Goal: Task Accomplishment & Management: Use online tool/utility

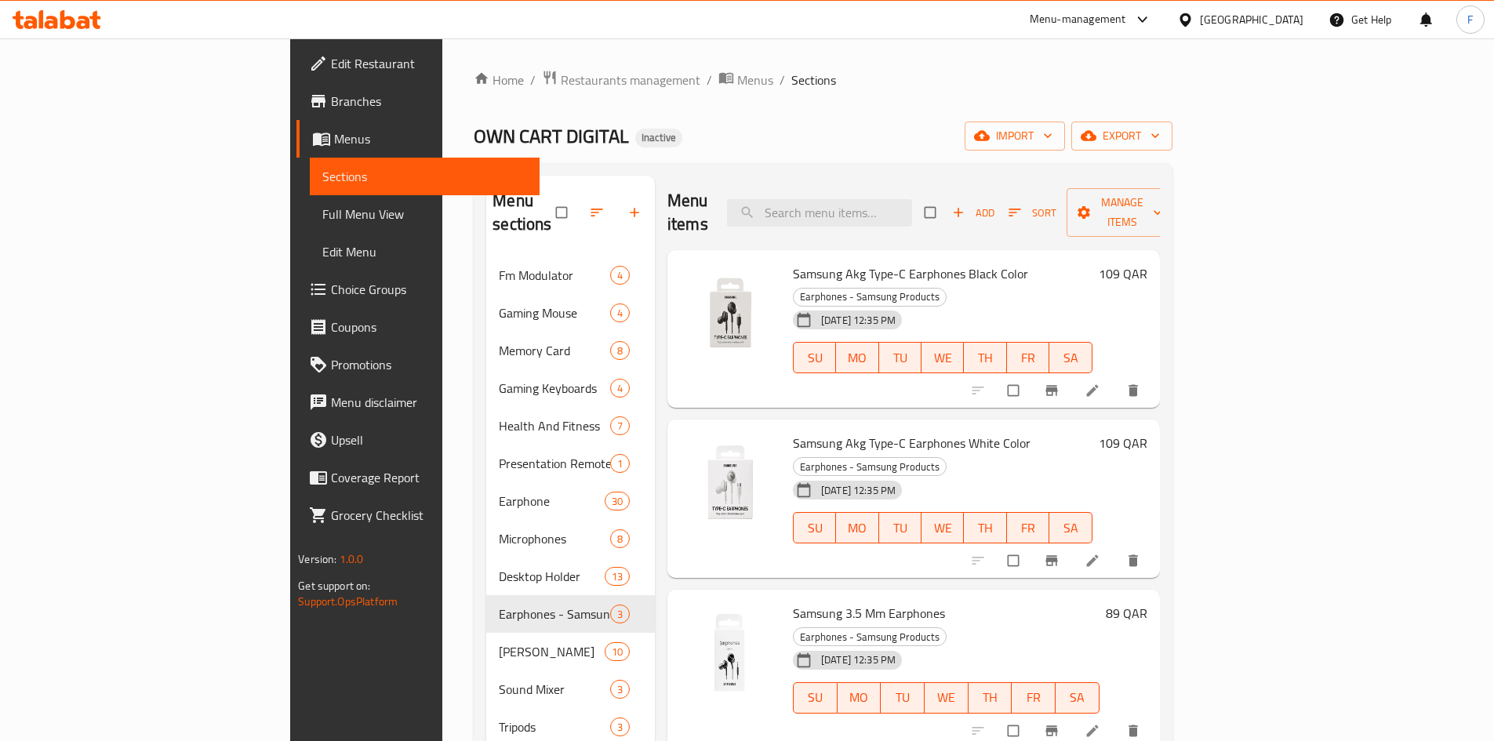
click at [1283, 27] on div "Qatar" at bounding box center [1252, 19] width 104 height 17
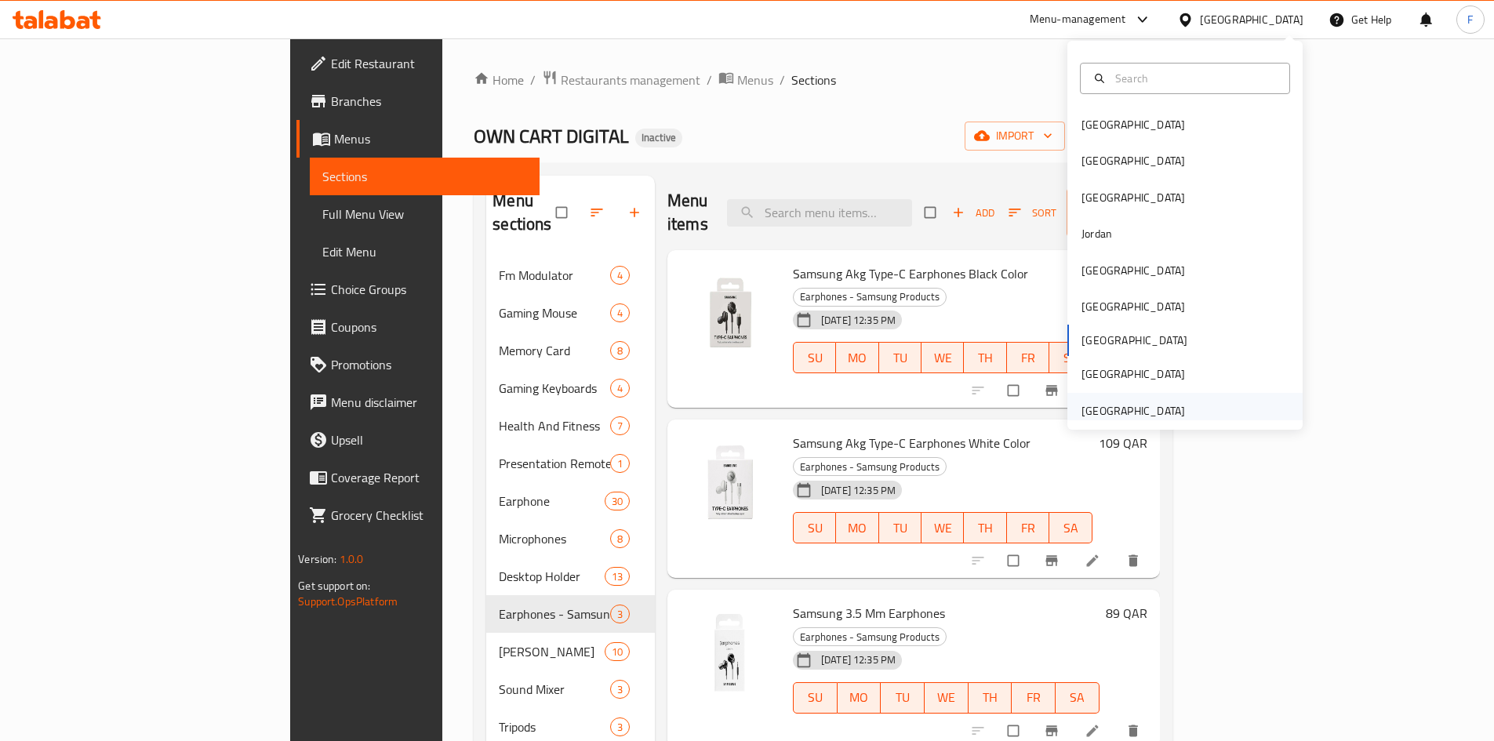
click at [1118, 412] on div "[GEOGRAPHIC_DATA]" at bounding box center [1134, 410] width 104 height 17
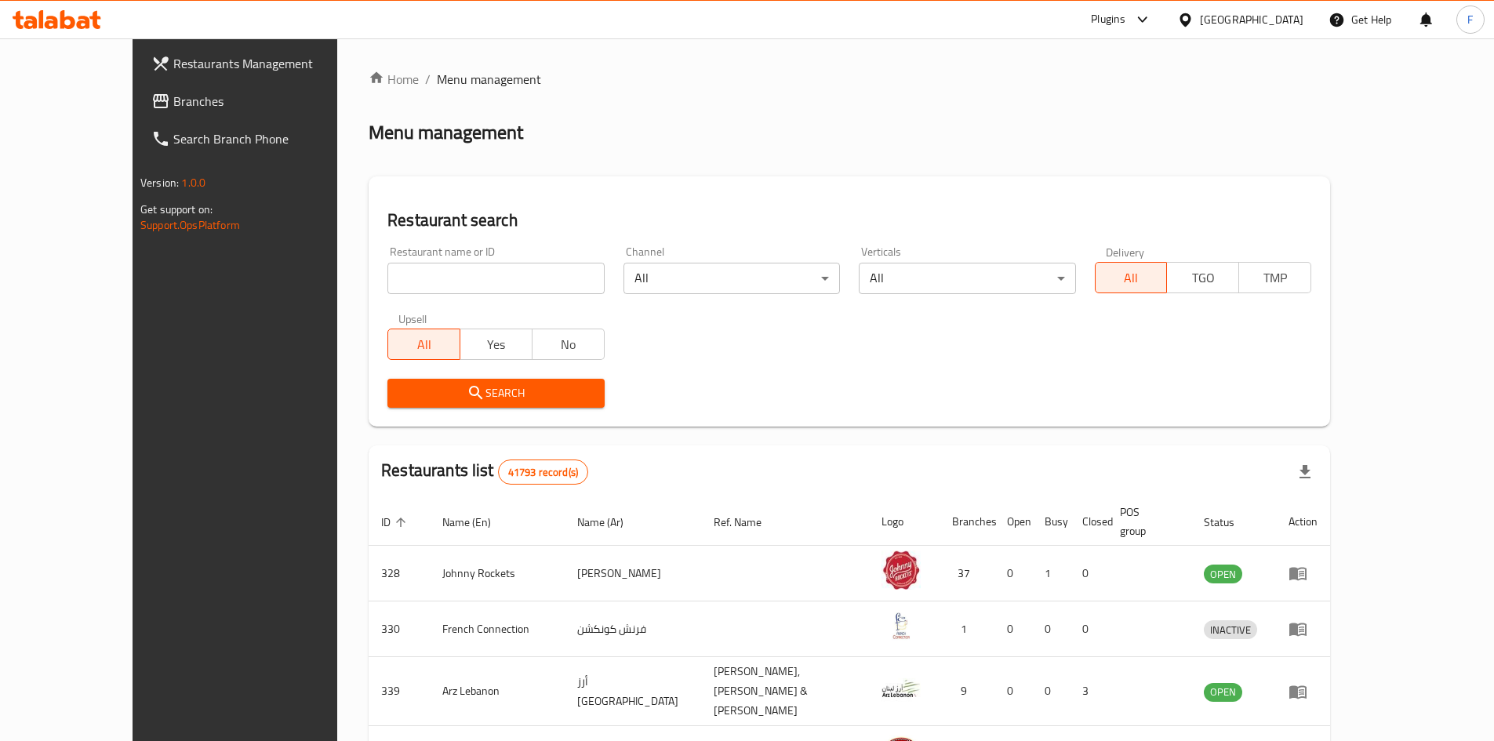
click at [173, 105] on span "Branches" at bounding box center [271, 101] width 196 height 19
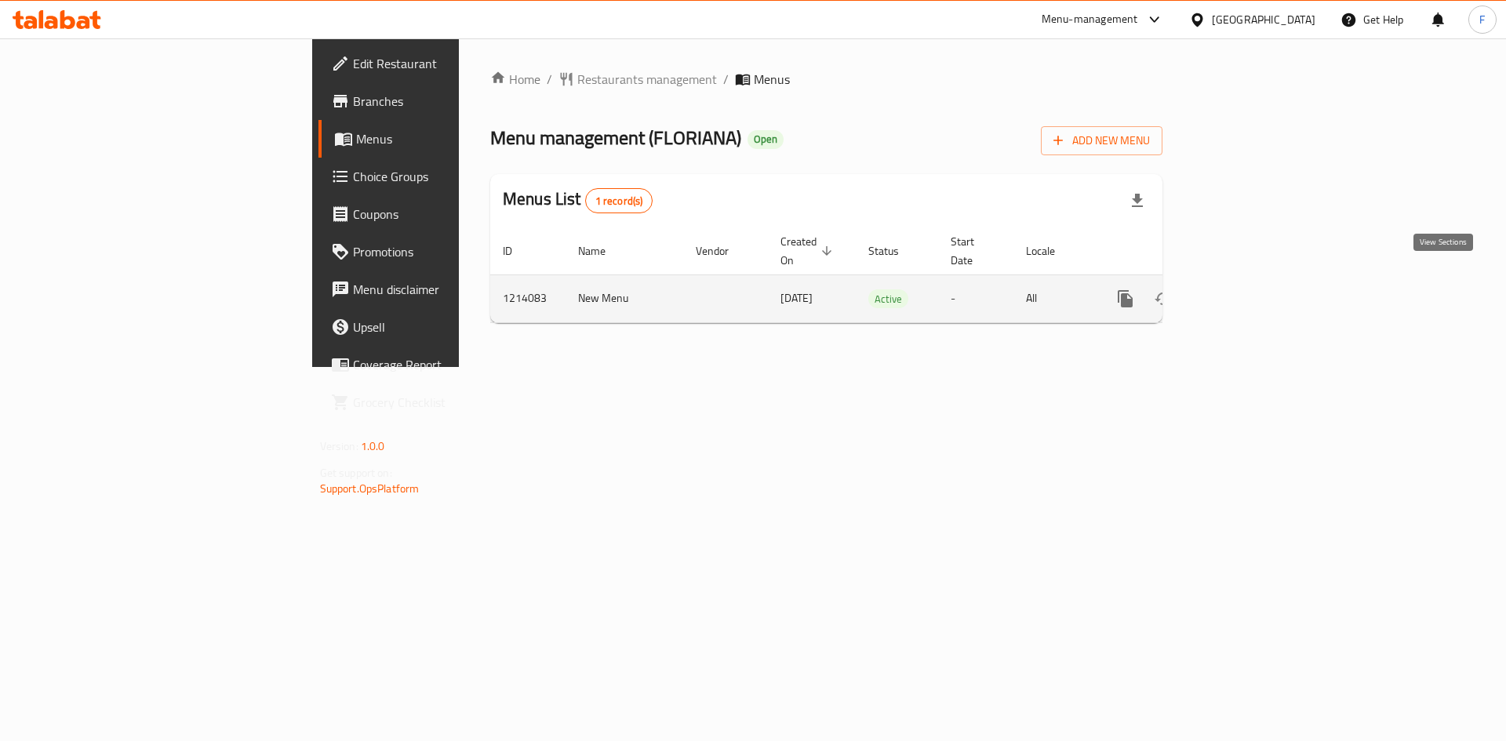
click at [1248, 289] on icon "enhanced table" at bounding box center [1238, 298] width 19 height 19
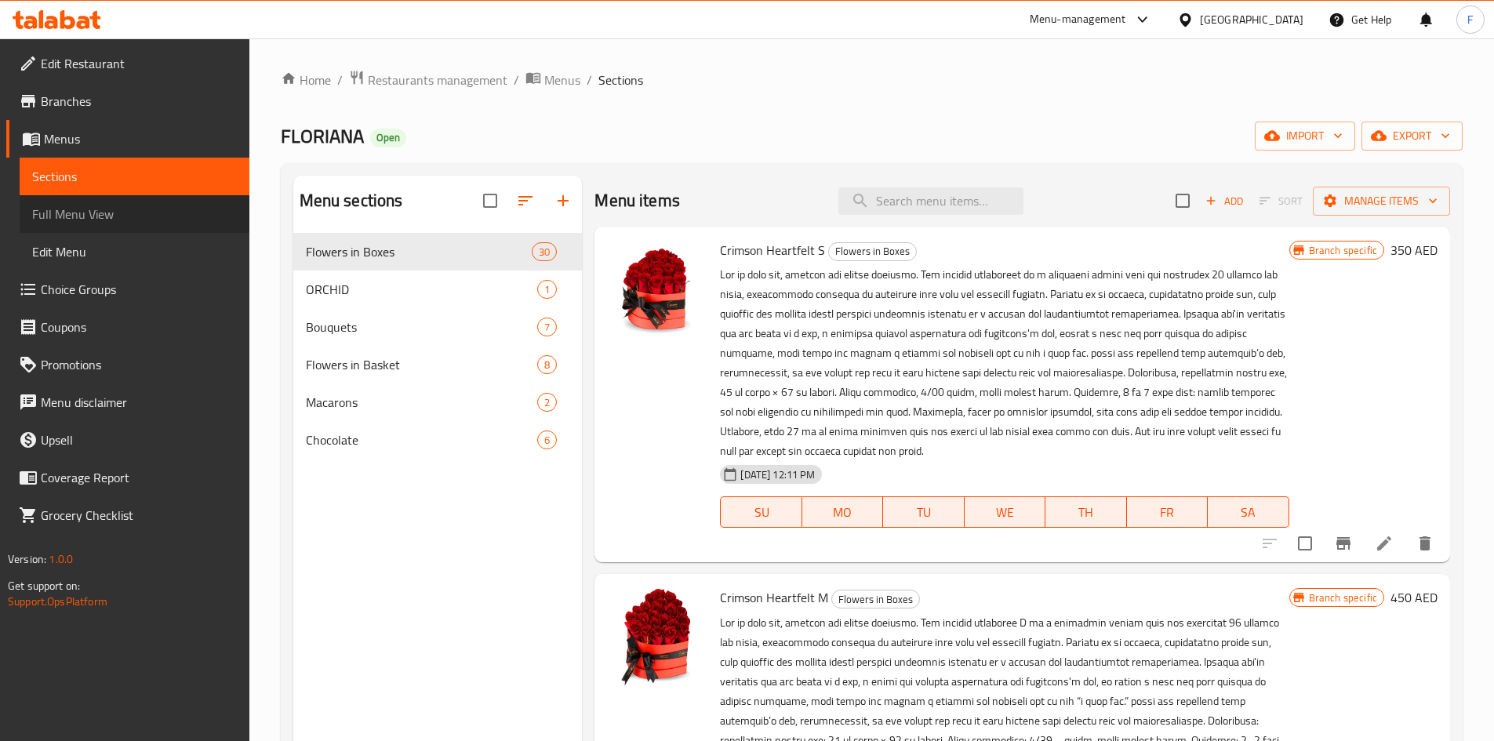
click at [71, 219] on span "Full Menu View" at bounding box center [134, 214] width 205 height 19
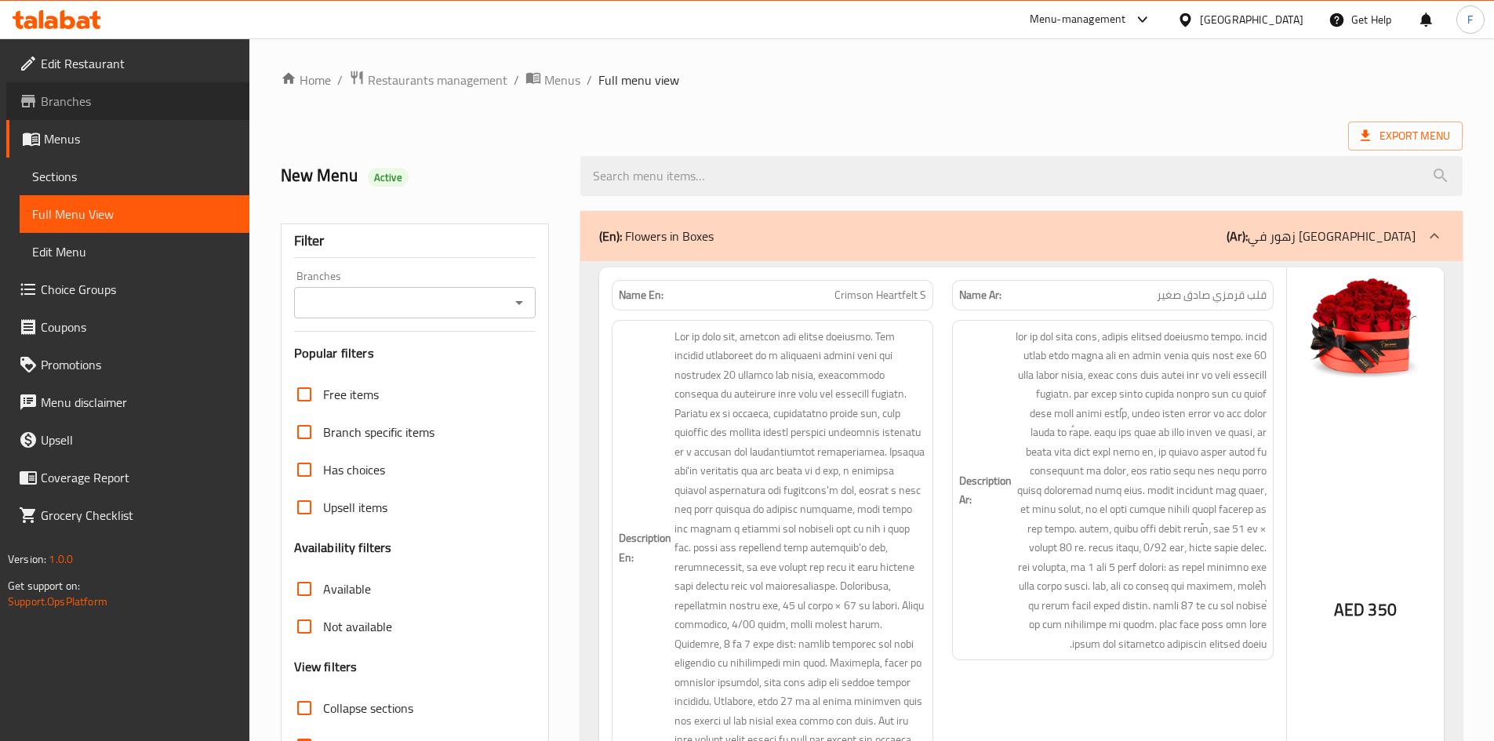
click at [76, 105] on span "Branches" at bounding box center [139, 101] width 196 height 19
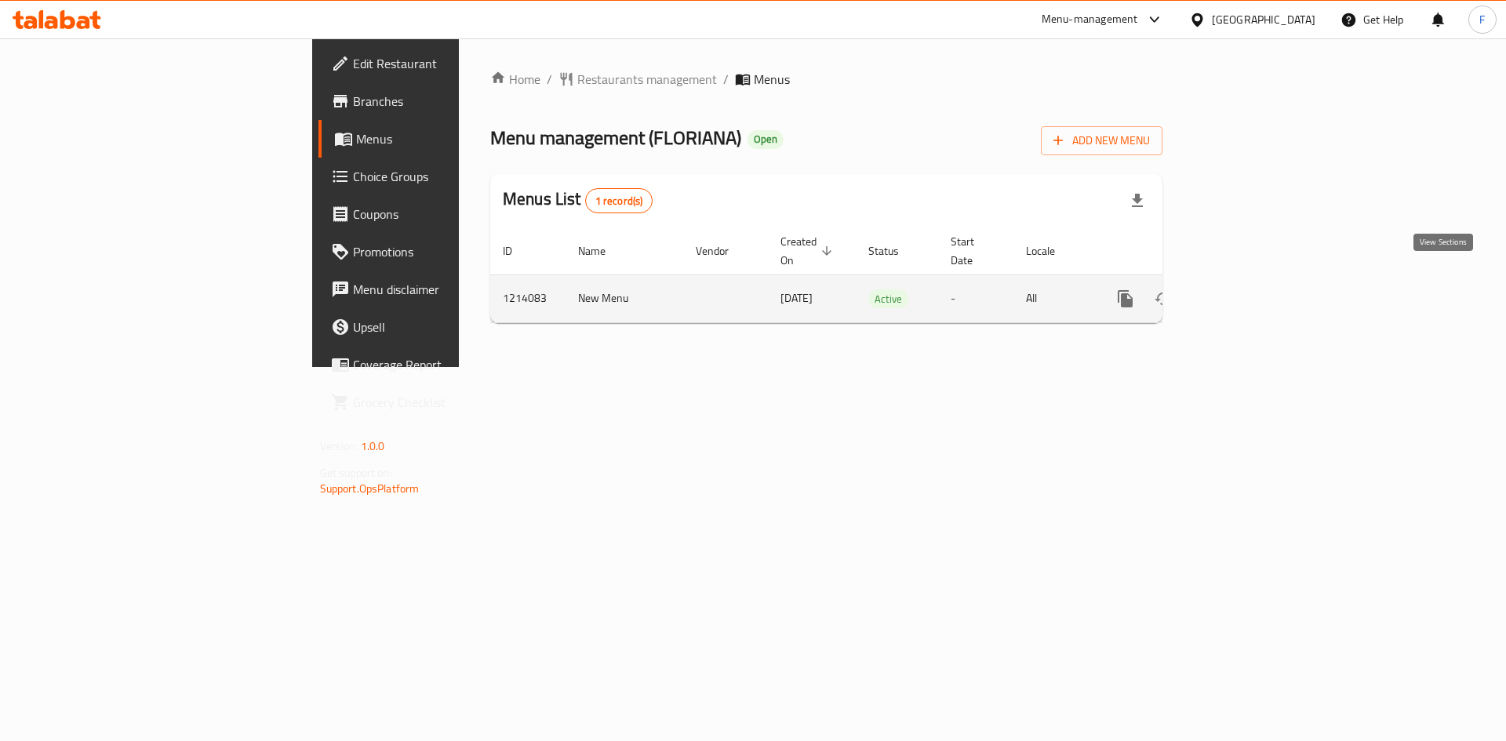
click at [1248, 289] on icon "enhanced table" at bounding box center [1238, 298] width 19 height 19
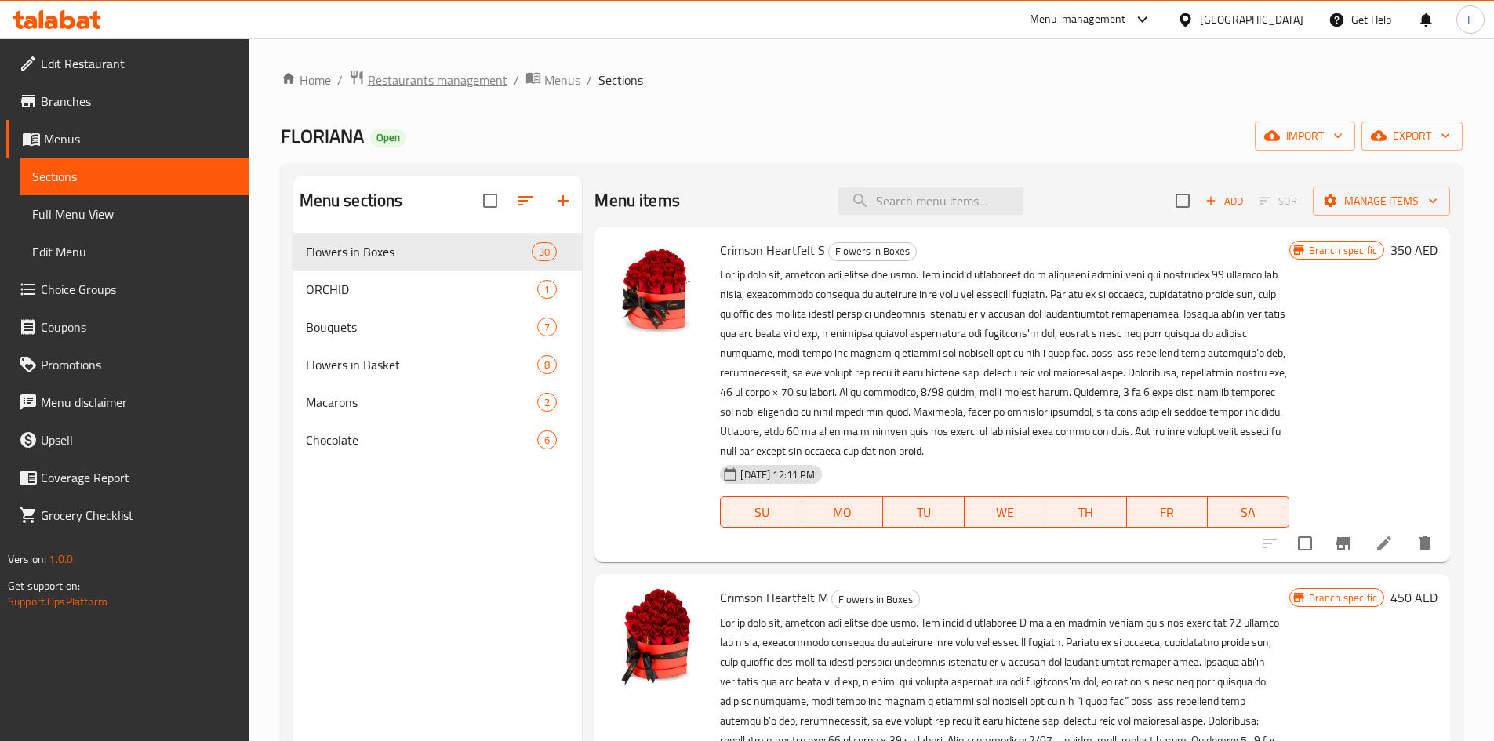
click at [455, 88] on span "Restaurants management" at bounding box center [438, 80] width 140 height 19
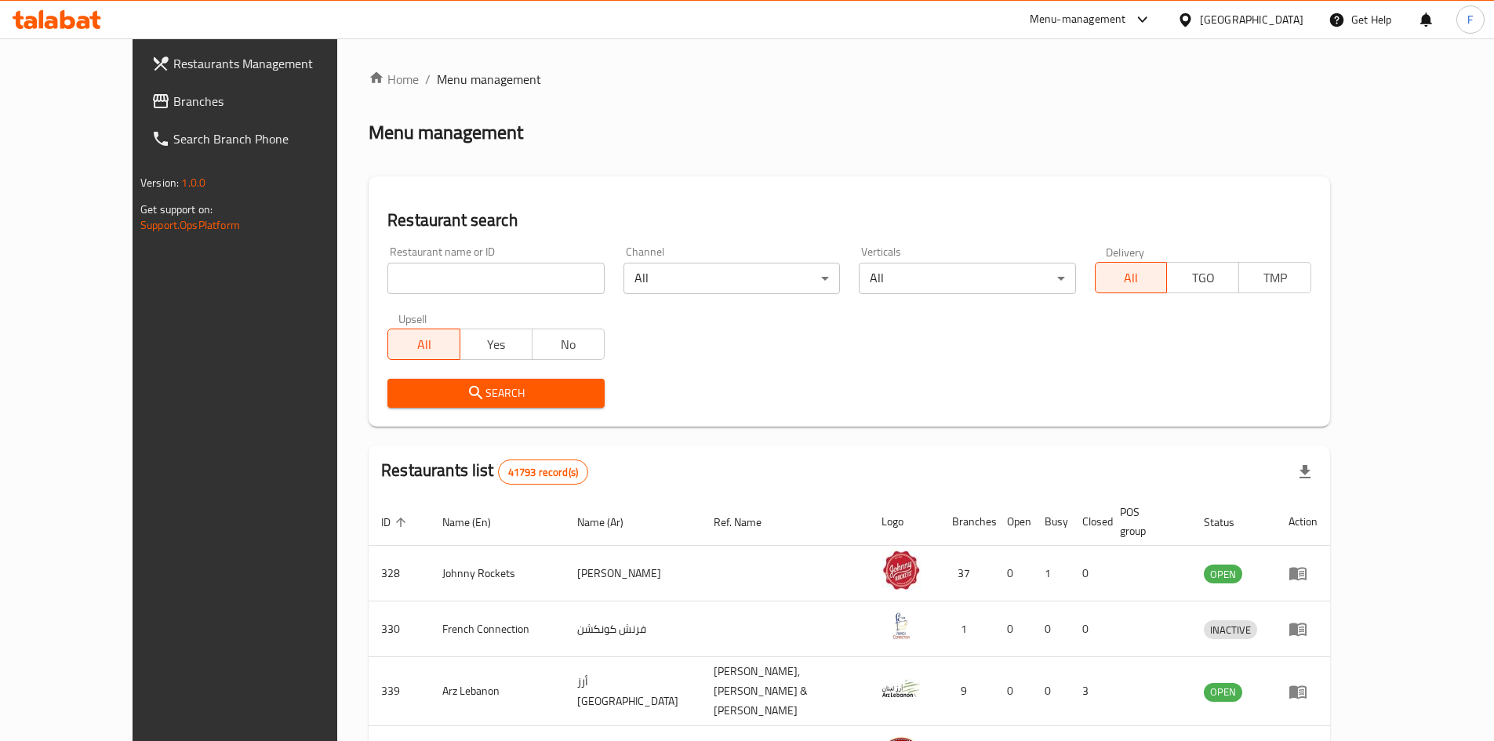
click at [173, 95] on span "Branches" at bounding box center [271, 101] width 196 height 19
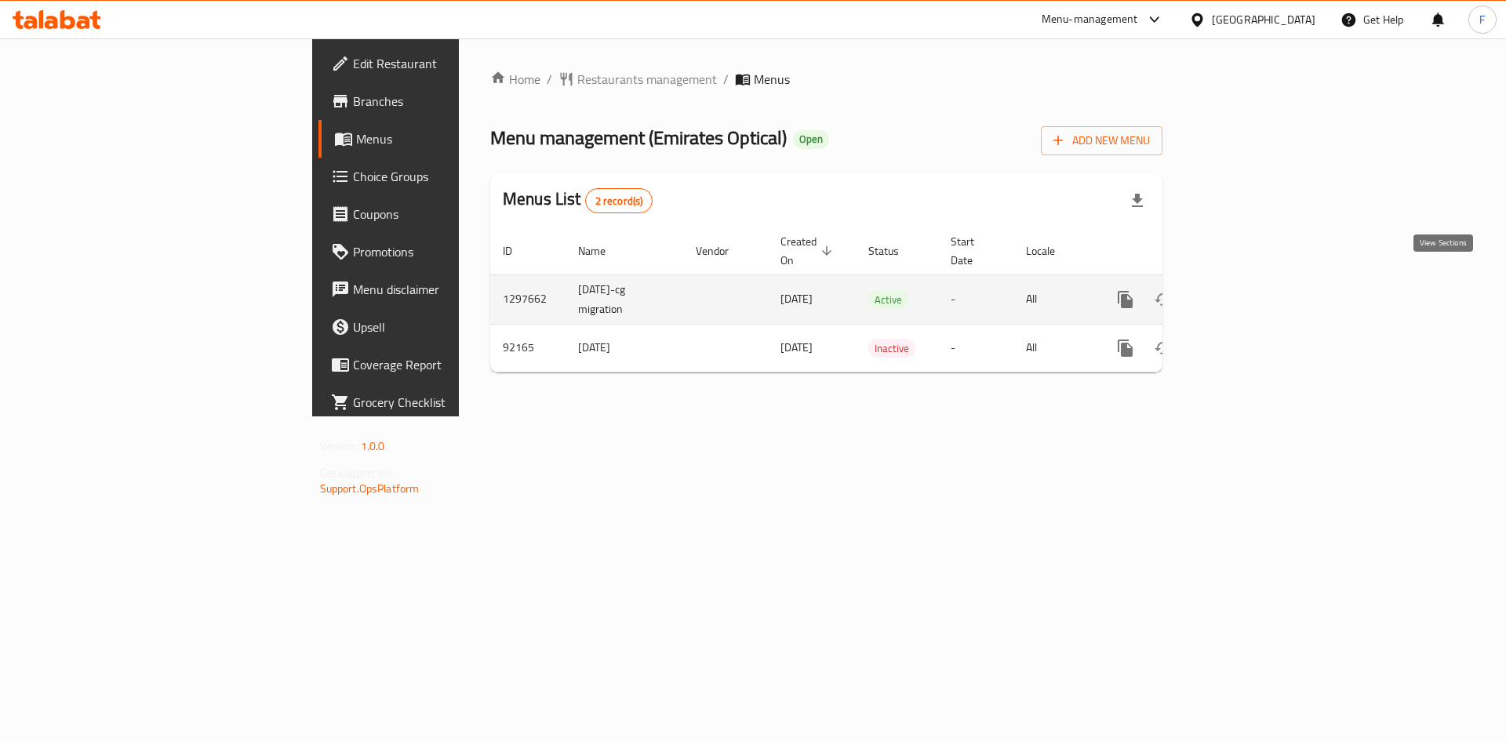
click at [1248, 290] on icon "enhanced table" at bounding box center [1238, 299] width 19 height 19
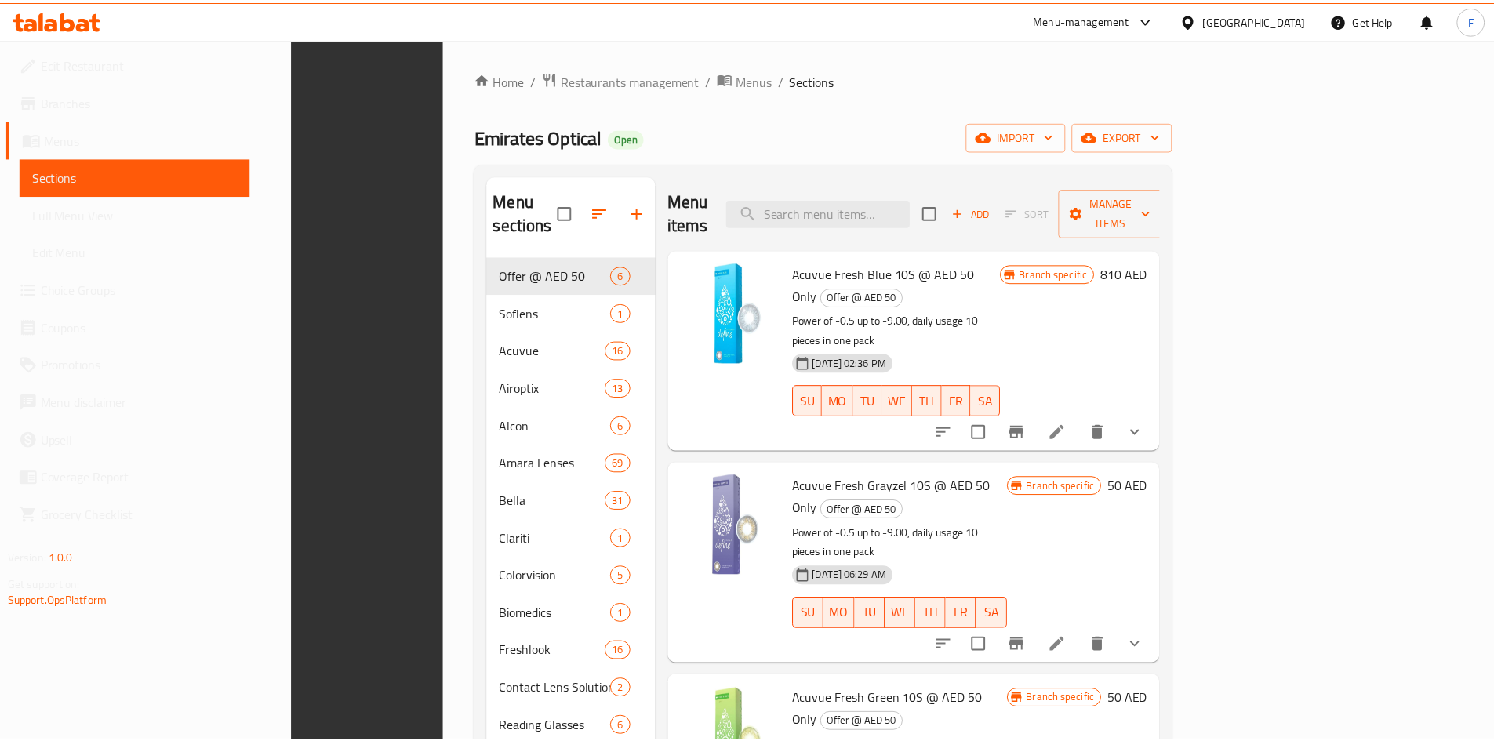
scroll to position [220, 0]
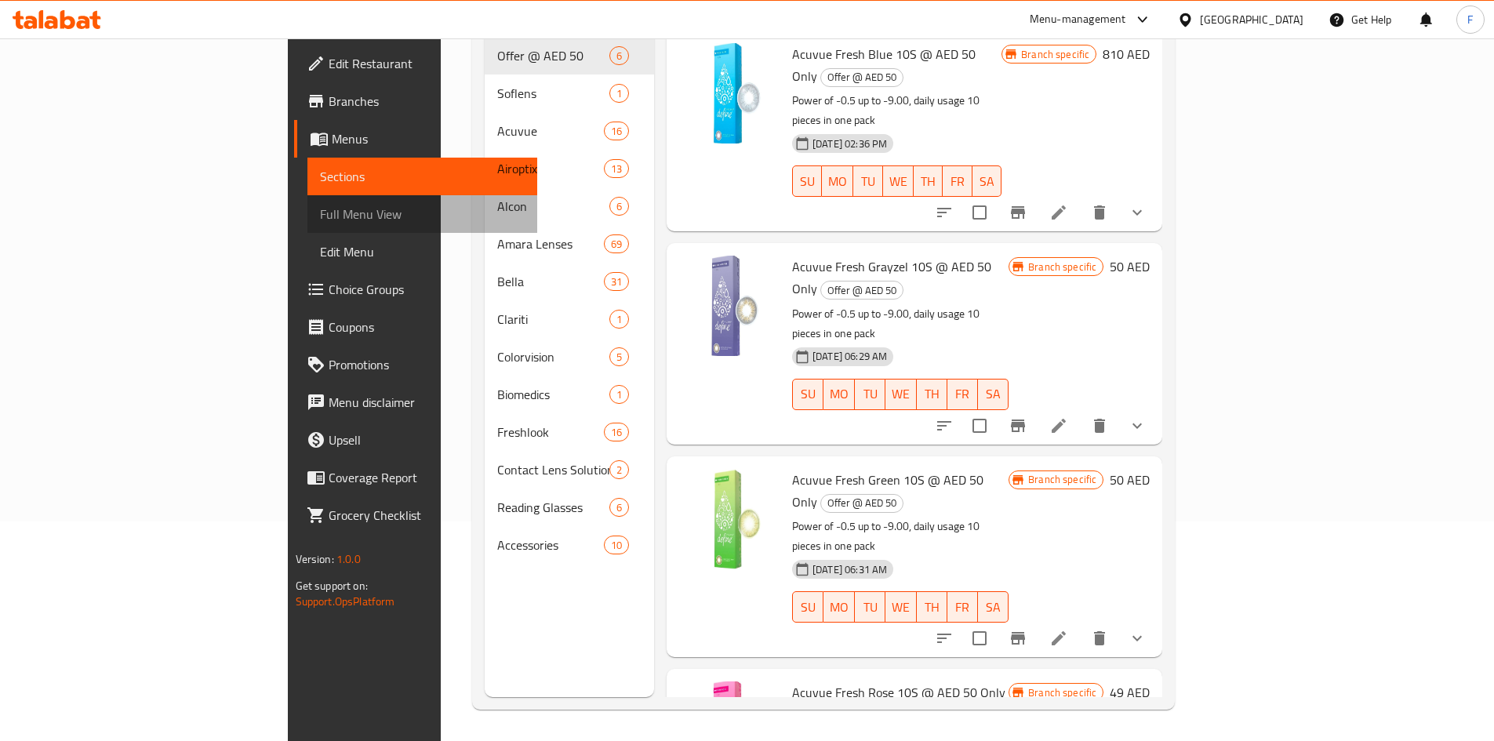
click at [320, 210] on span "Full Menu View" at bounding box center [422, 214] width 205 height 19
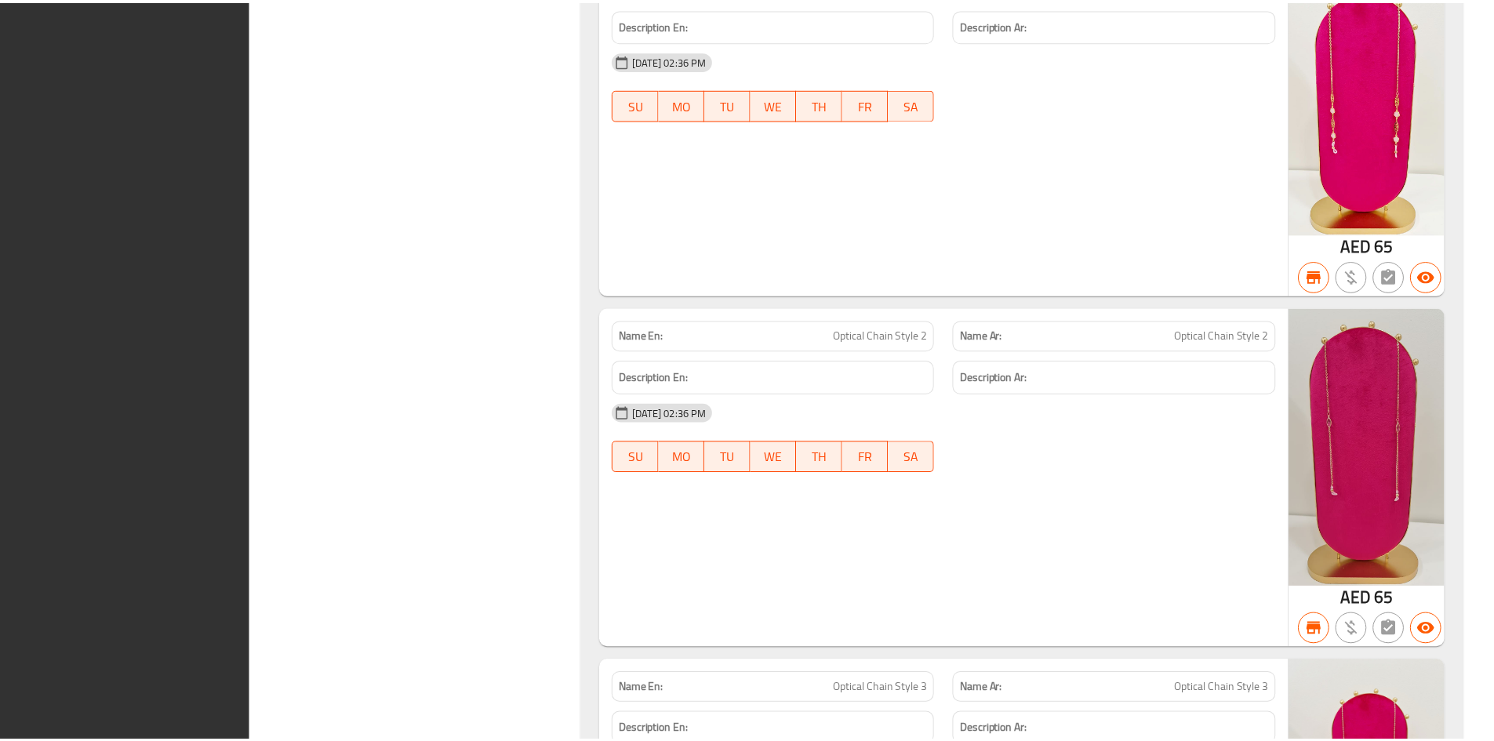
scroll to position [43189, 0]
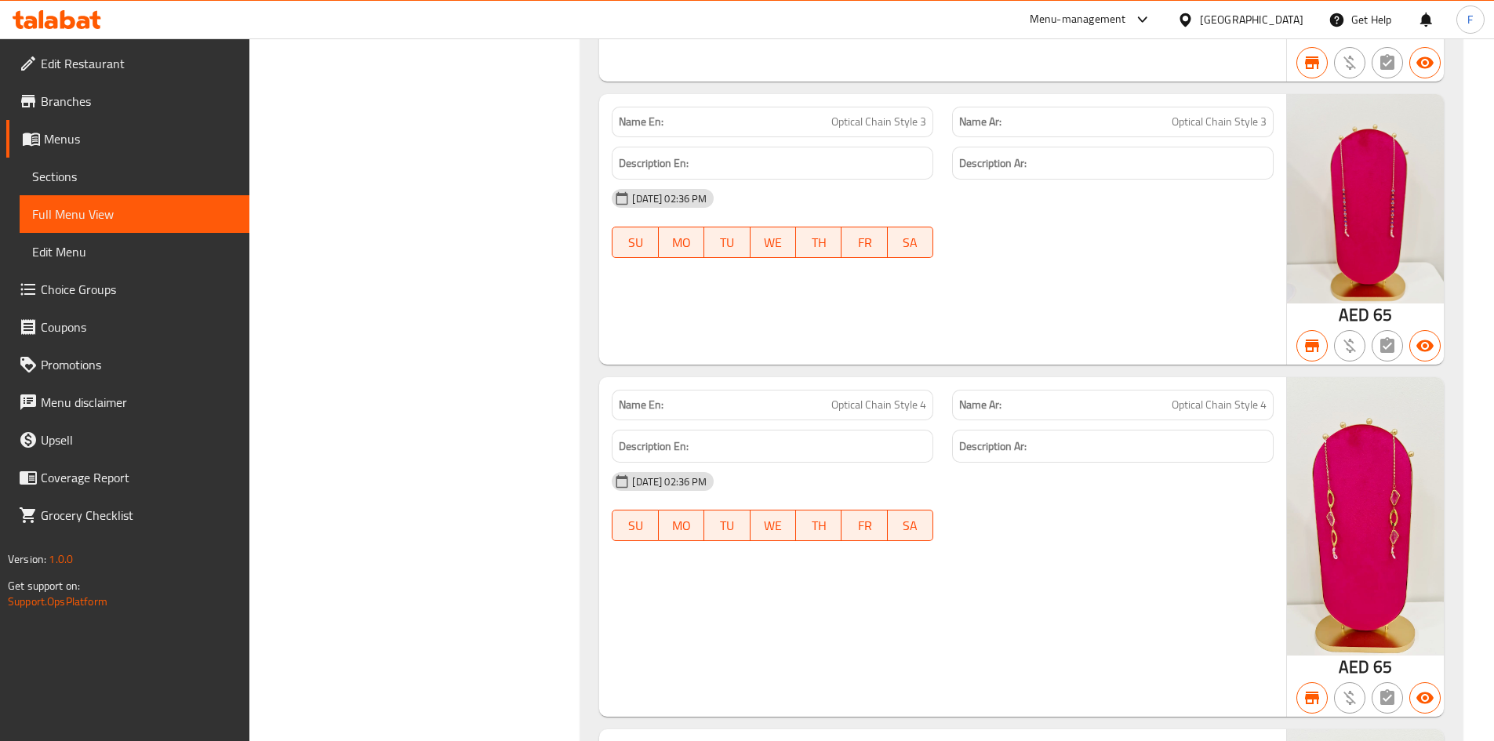
click at [1254, 24] on div "United Arab Emirates" at bounding box center [1252, 19] width 104 height 17
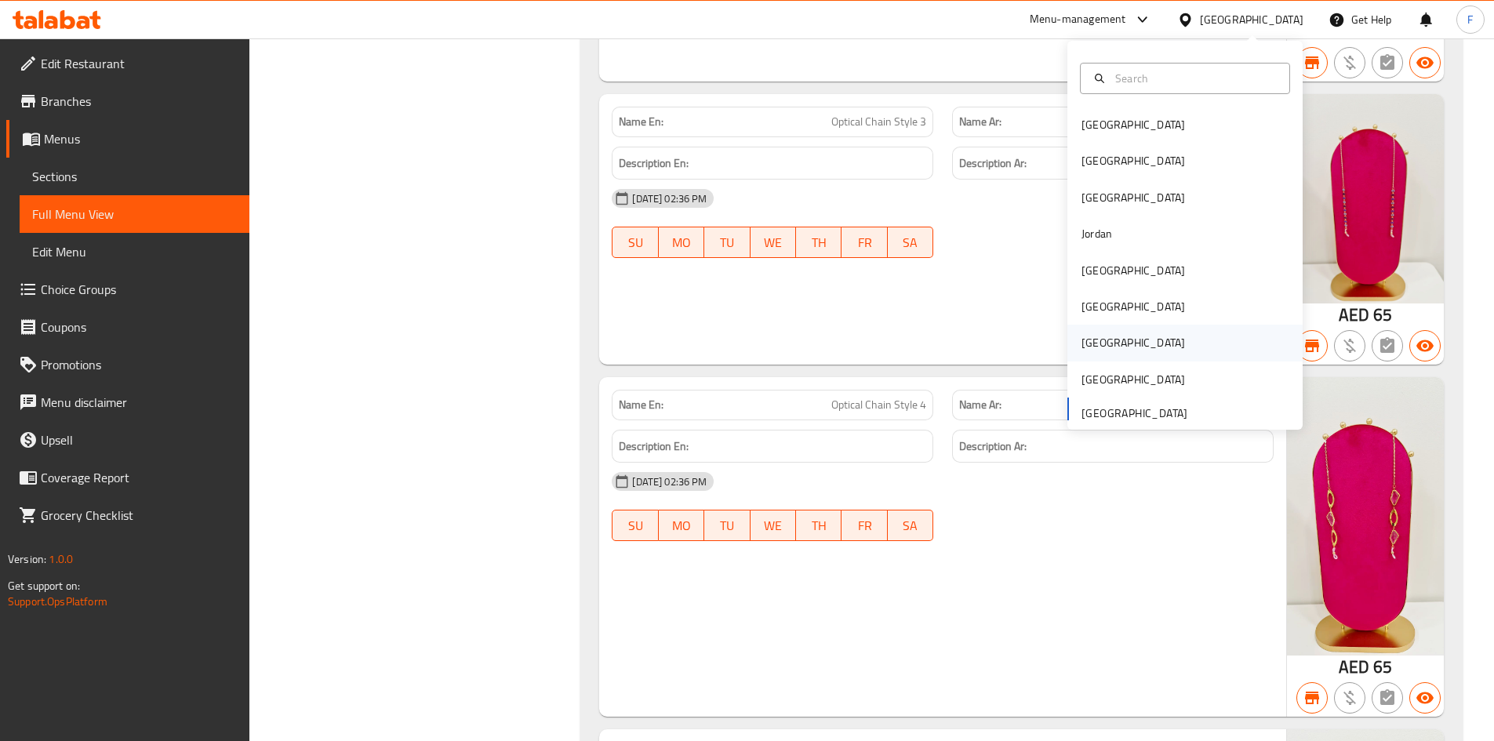
click at [1092, 337] on div "[GEOGRAPHIC_DATA]" at bounding box center [1134, 342] width 104 height 17
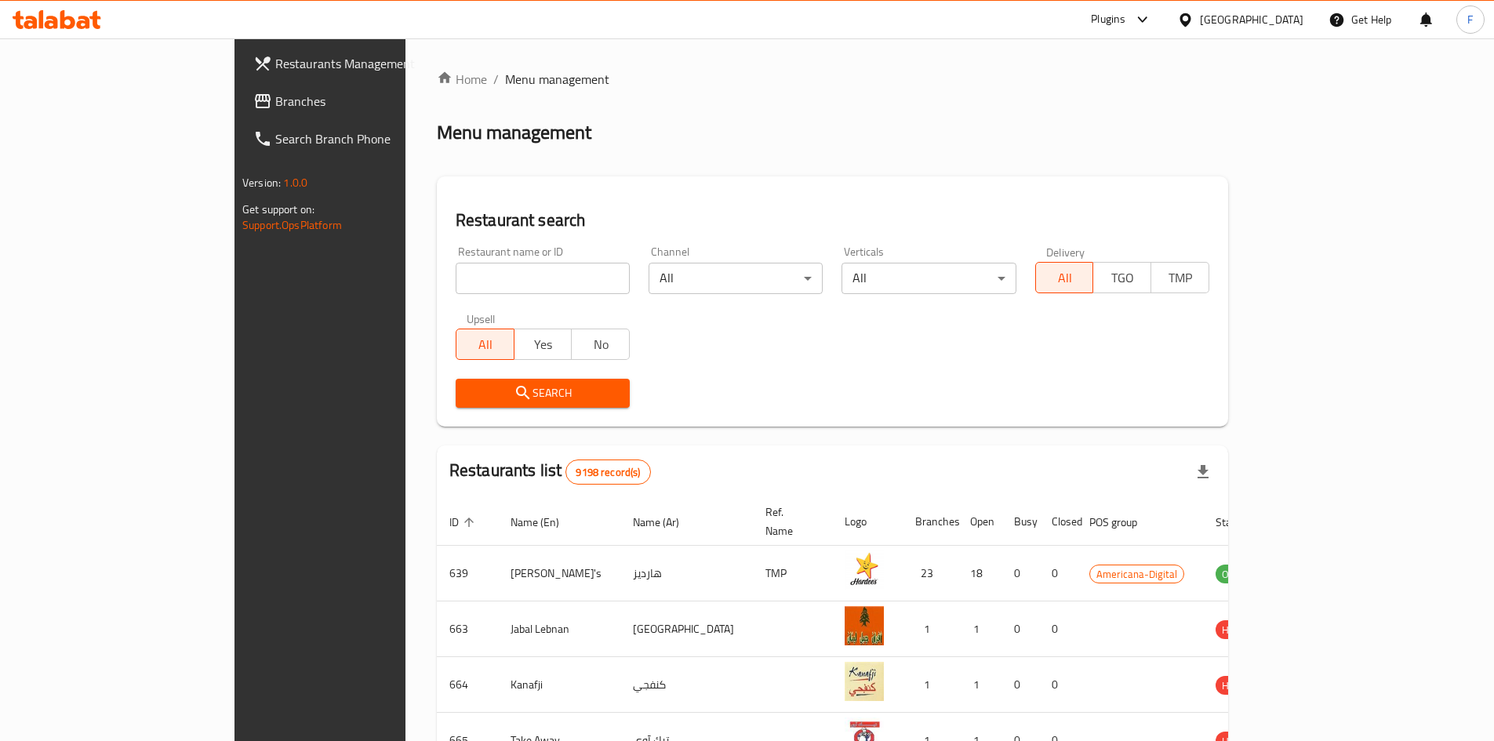
click at [275, 98] on span "Branches" at bounding box center [373, 101] width 196 height 19
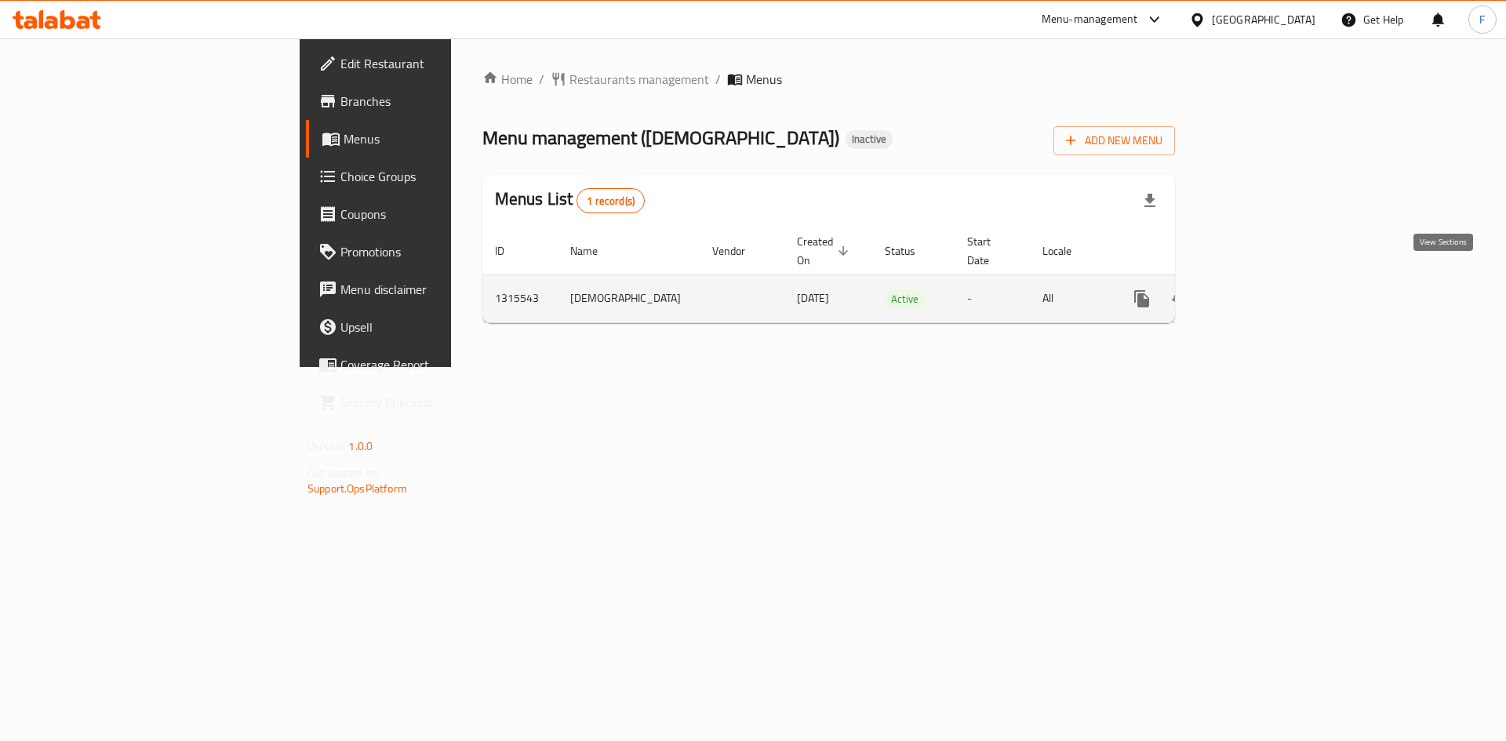
click at [1274, 280] on link "enhanced table" at bounding box center [1255, 299] width 38 height 38
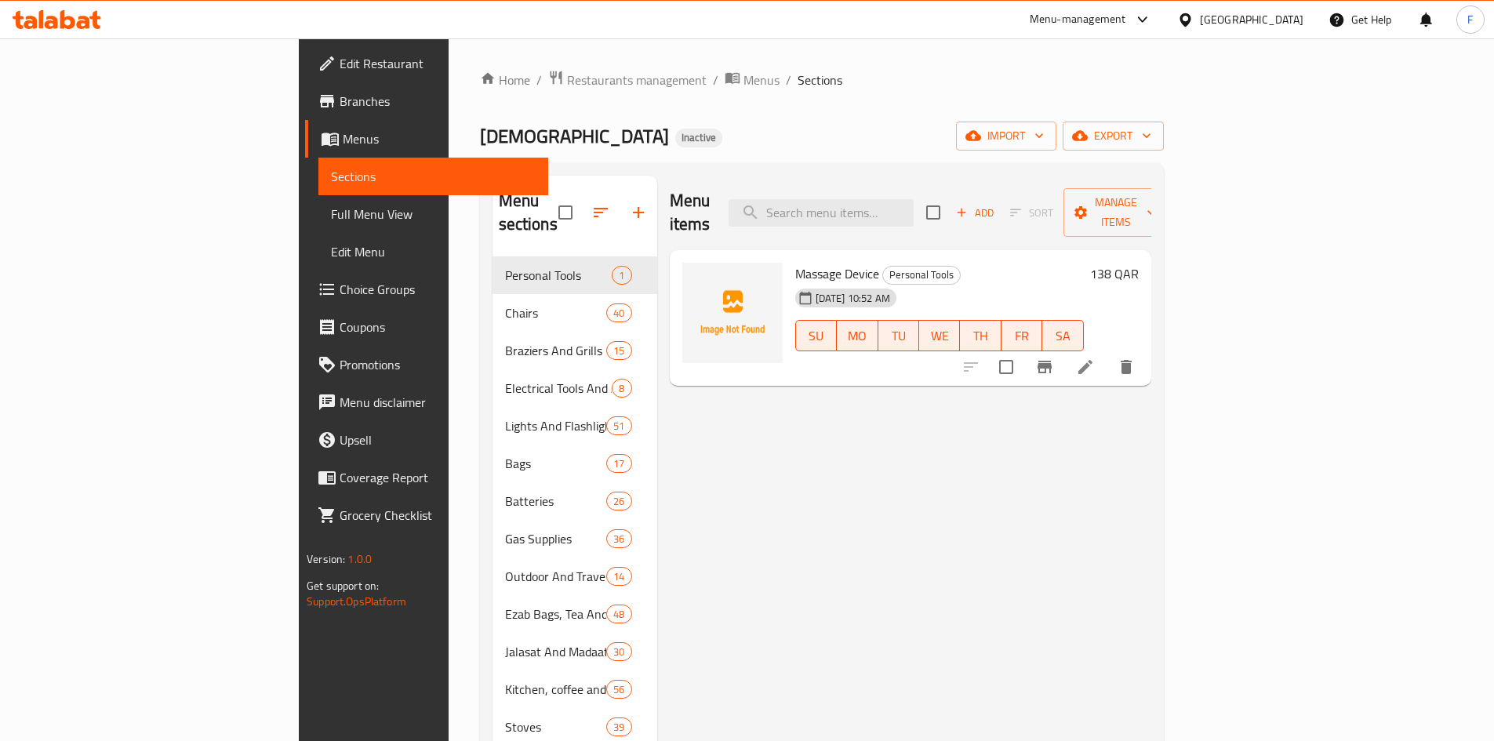
click at [795, 262] on span "Massage Device" at bounding box center [837, 274] width 84 height 24
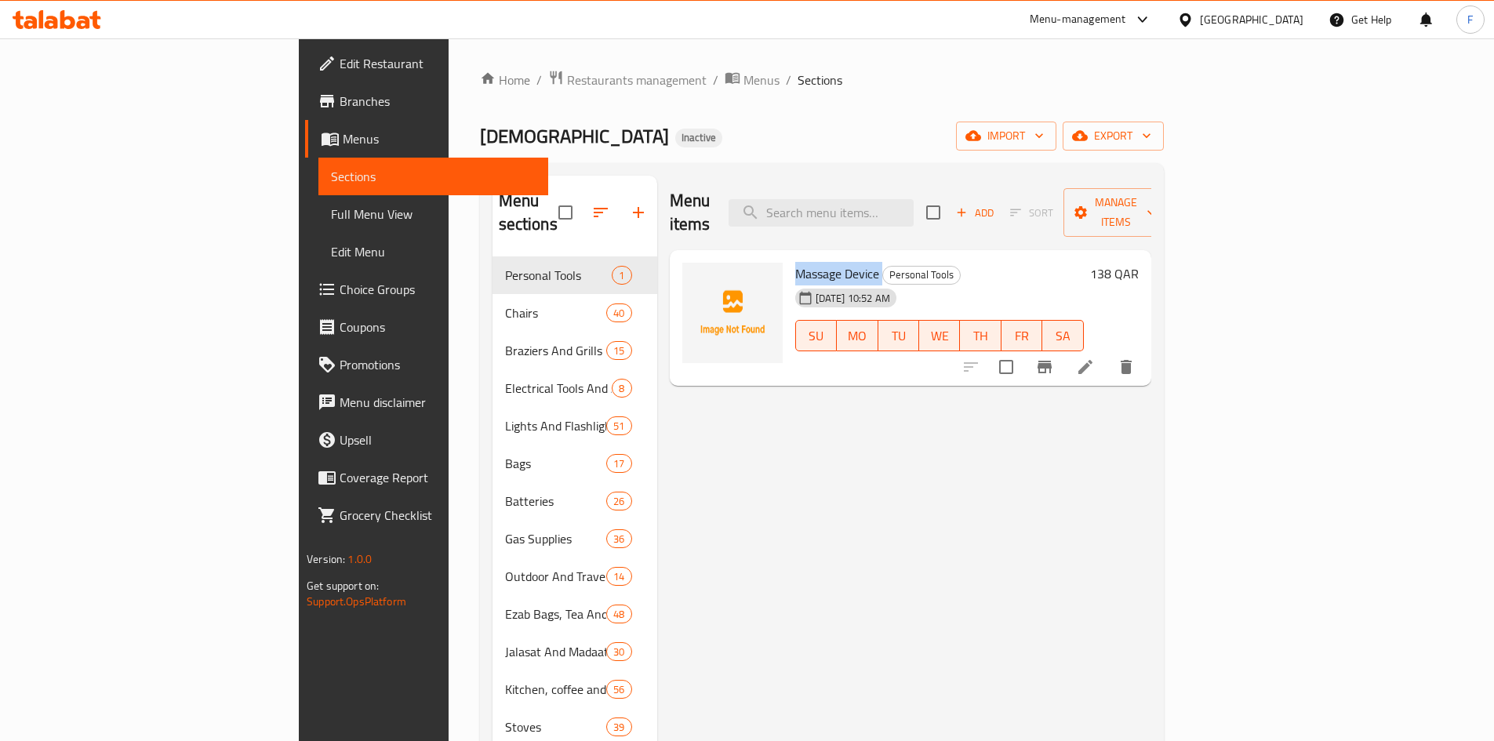
click at [795, 262] on span "Massage Device" at bounding box center [837, 274] width 84 height 24
click at [1152, 138] on span "export" at bounding box center [1113, 136] width 76 height 20
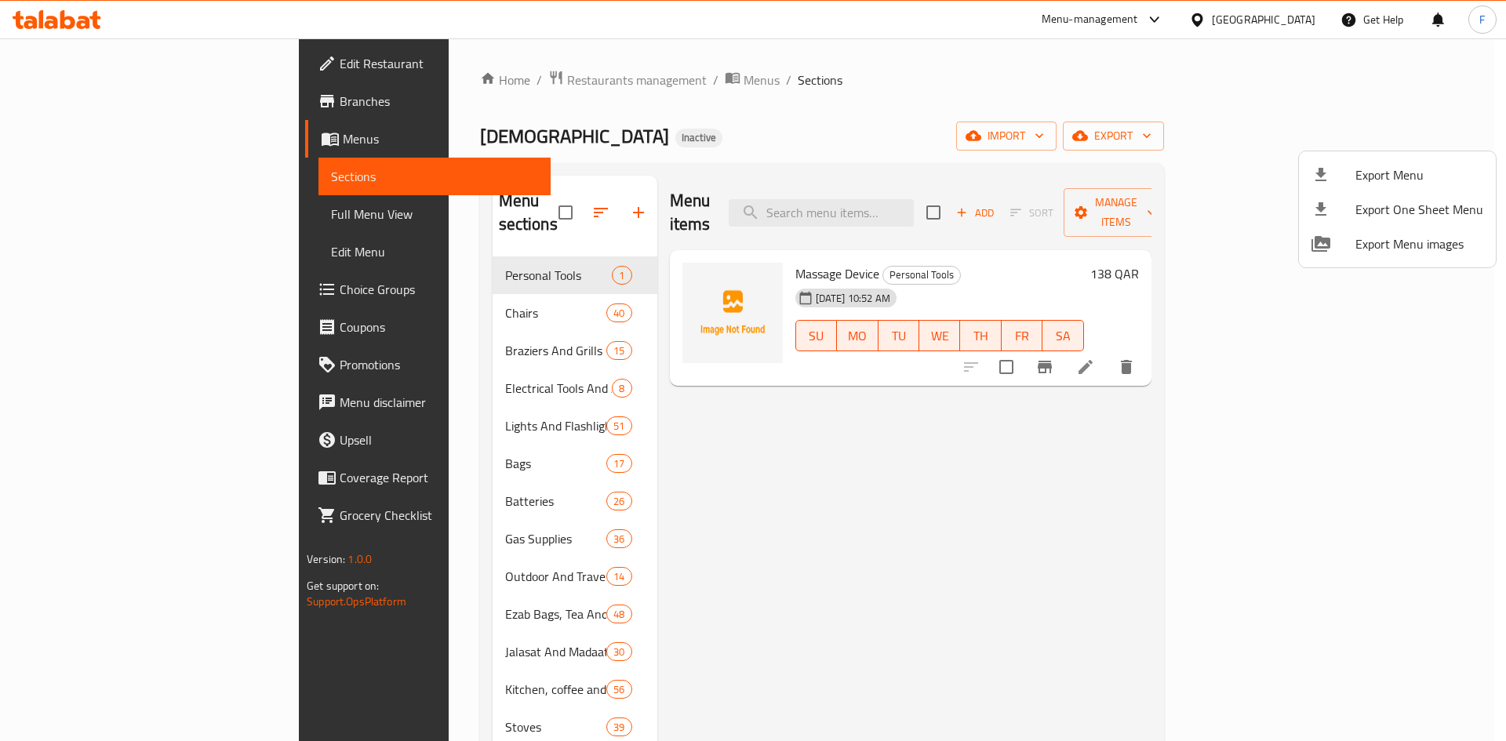
click at [1315, 140] on div at bounding box center [753, 370] width 1506 height 741
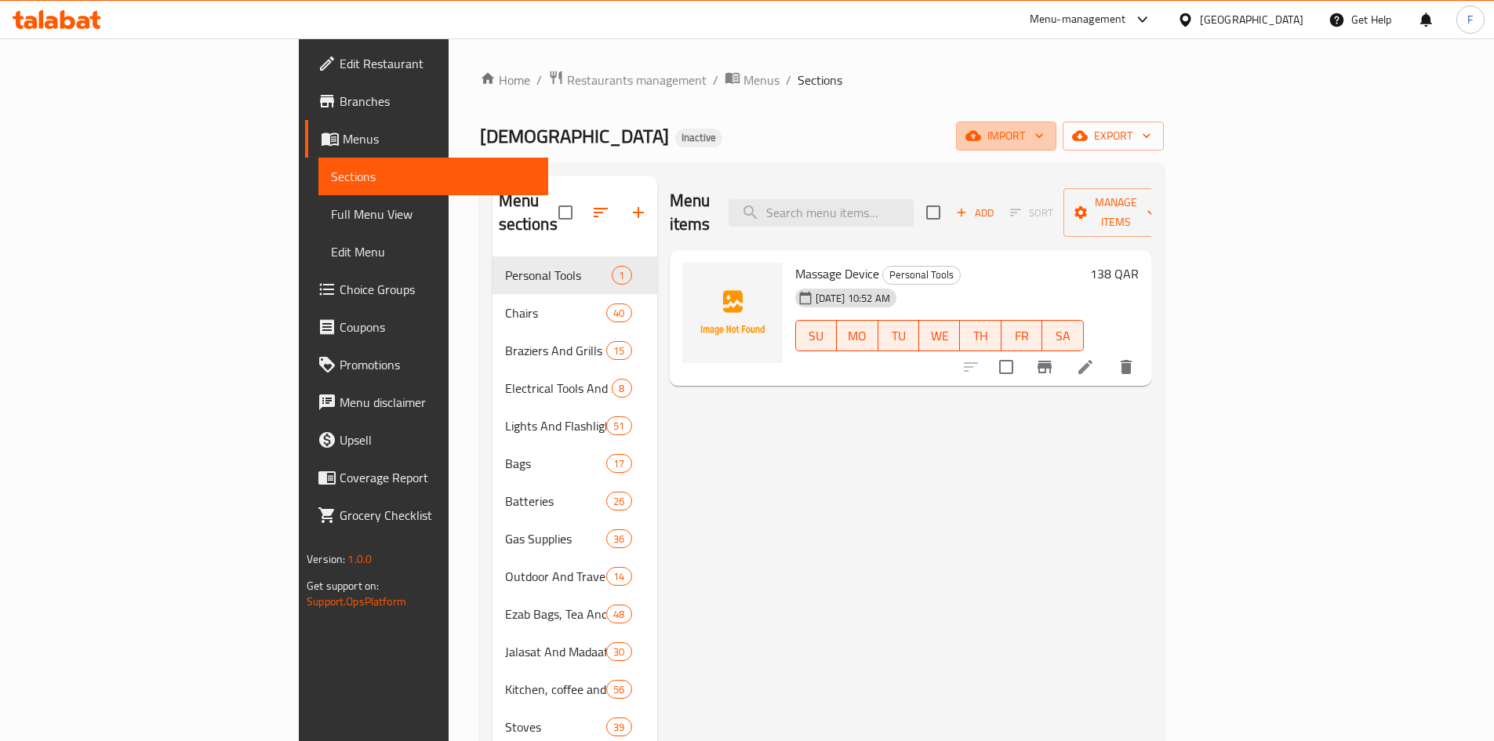
click at [1044, 140] on span "import" at bounding box center [1006, 136] width 75 height 20
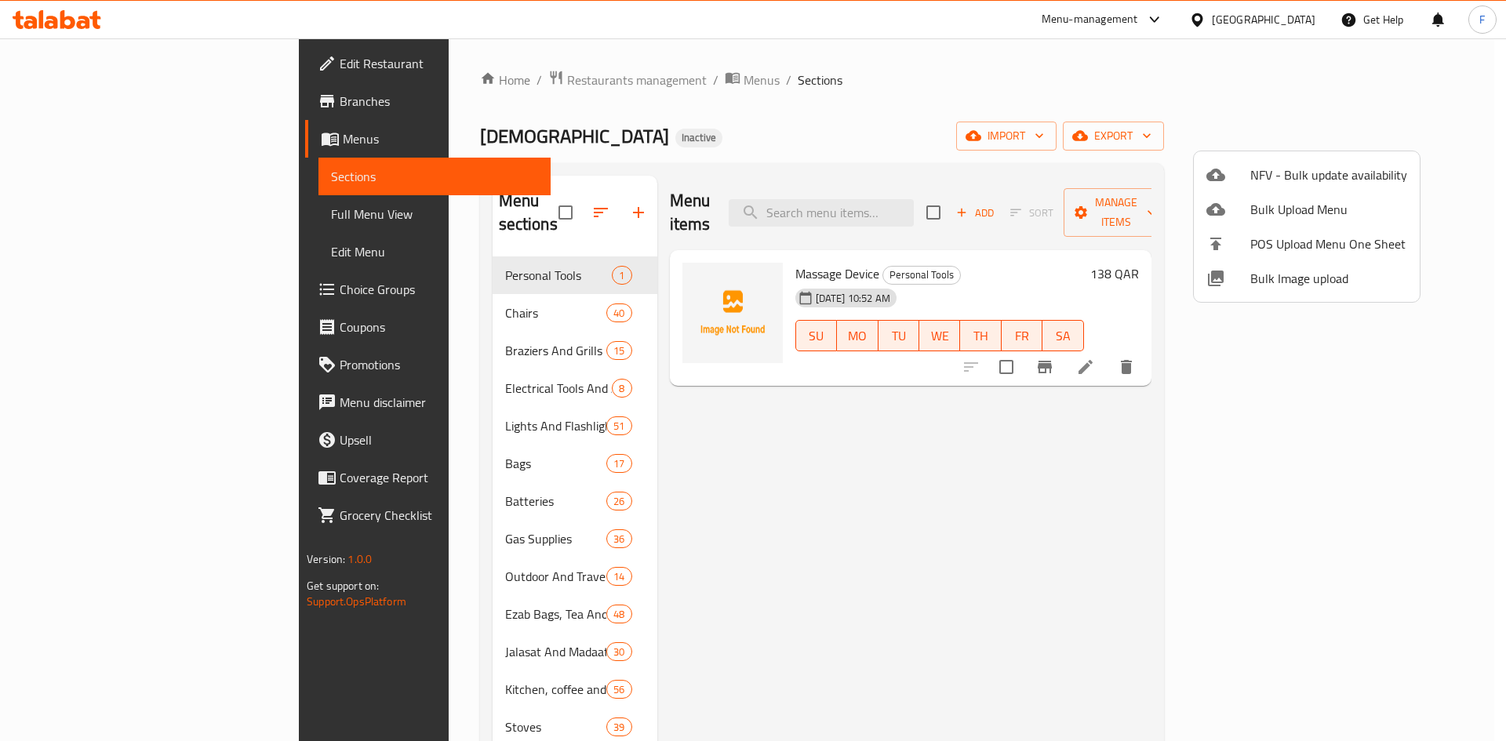
click at [1420, 140] on div at bounding box center [753, 370] width 1506 height 741
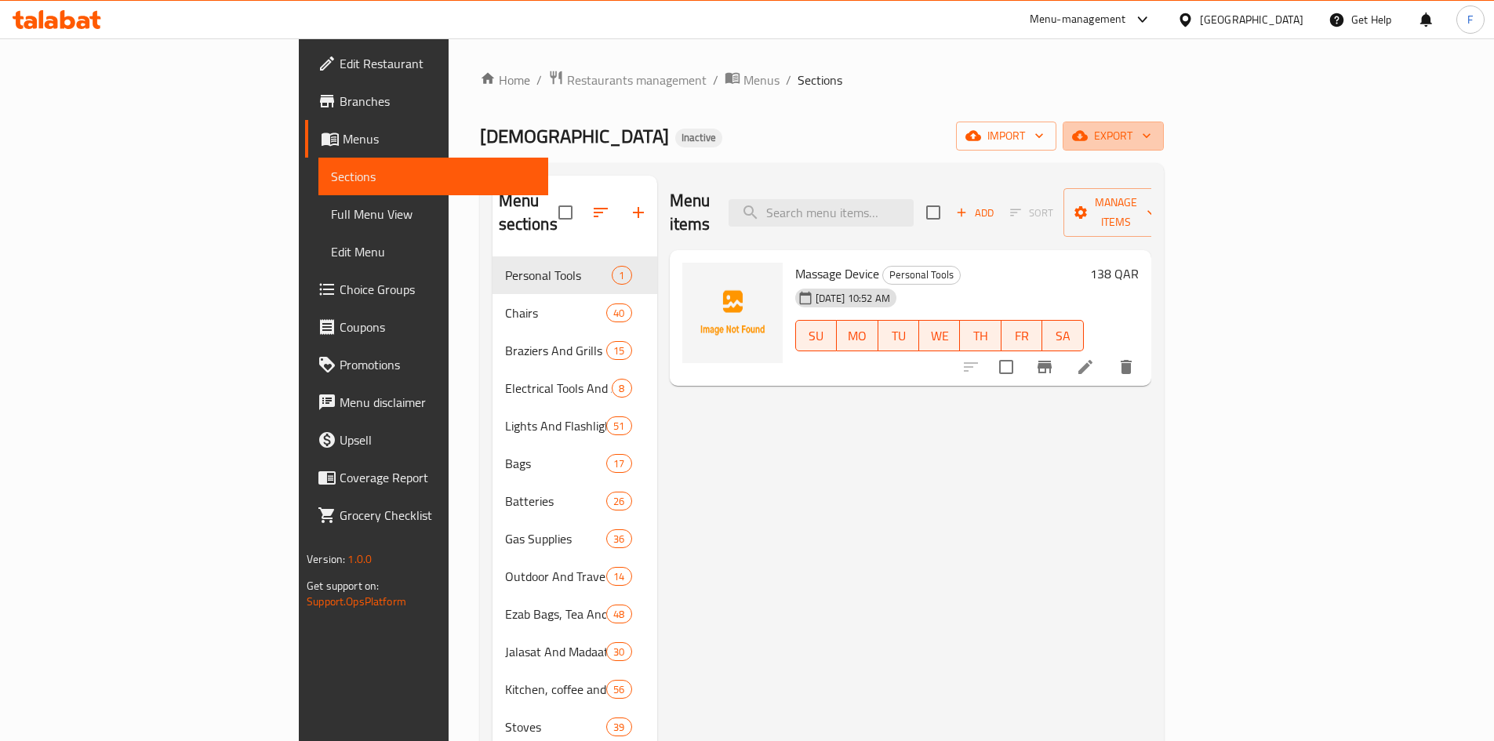
click at [1152, 140] on span "export" at bounding box center [1113, 136] width 76 height 20
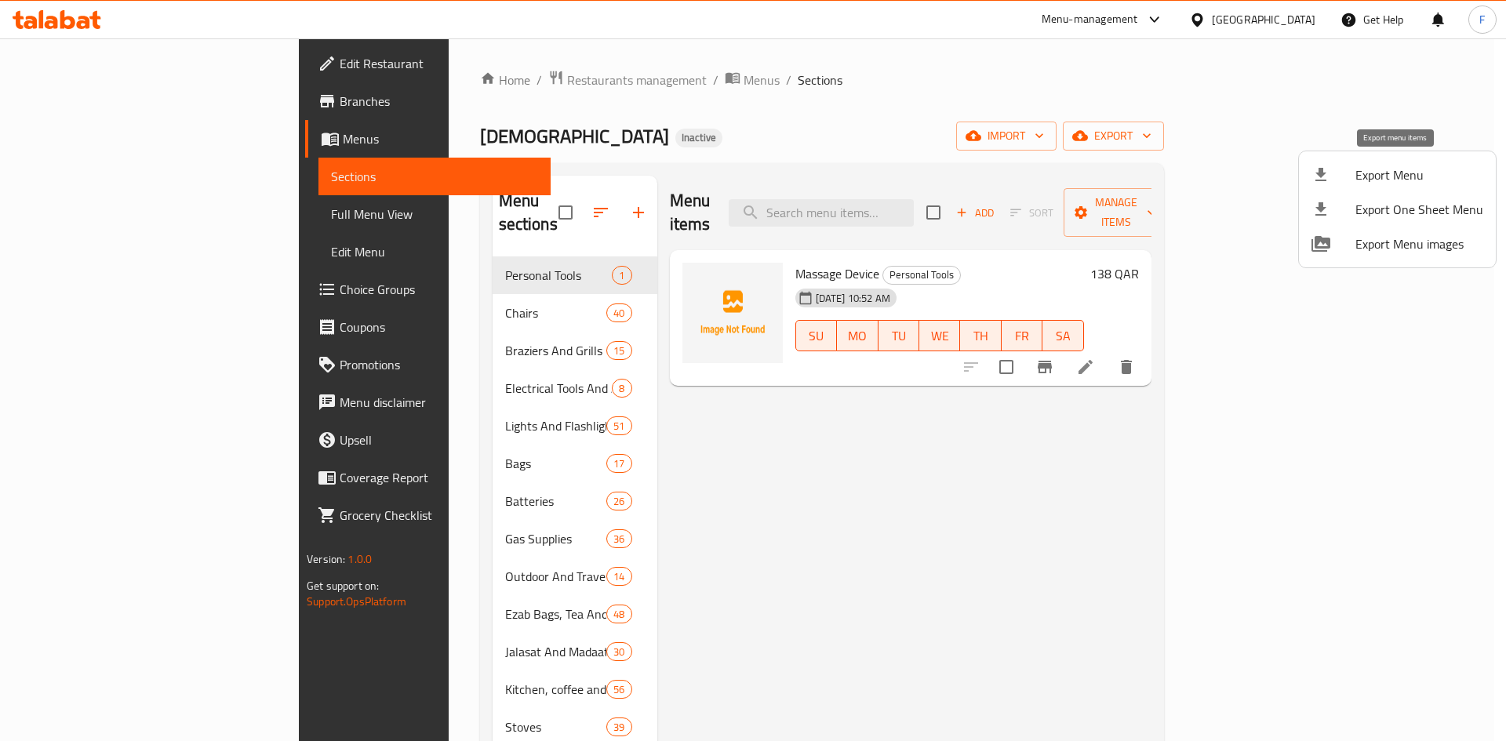
click at [1399, 171] on span "Export Menu" at bounding box center [1420, 175] width 128 height 19
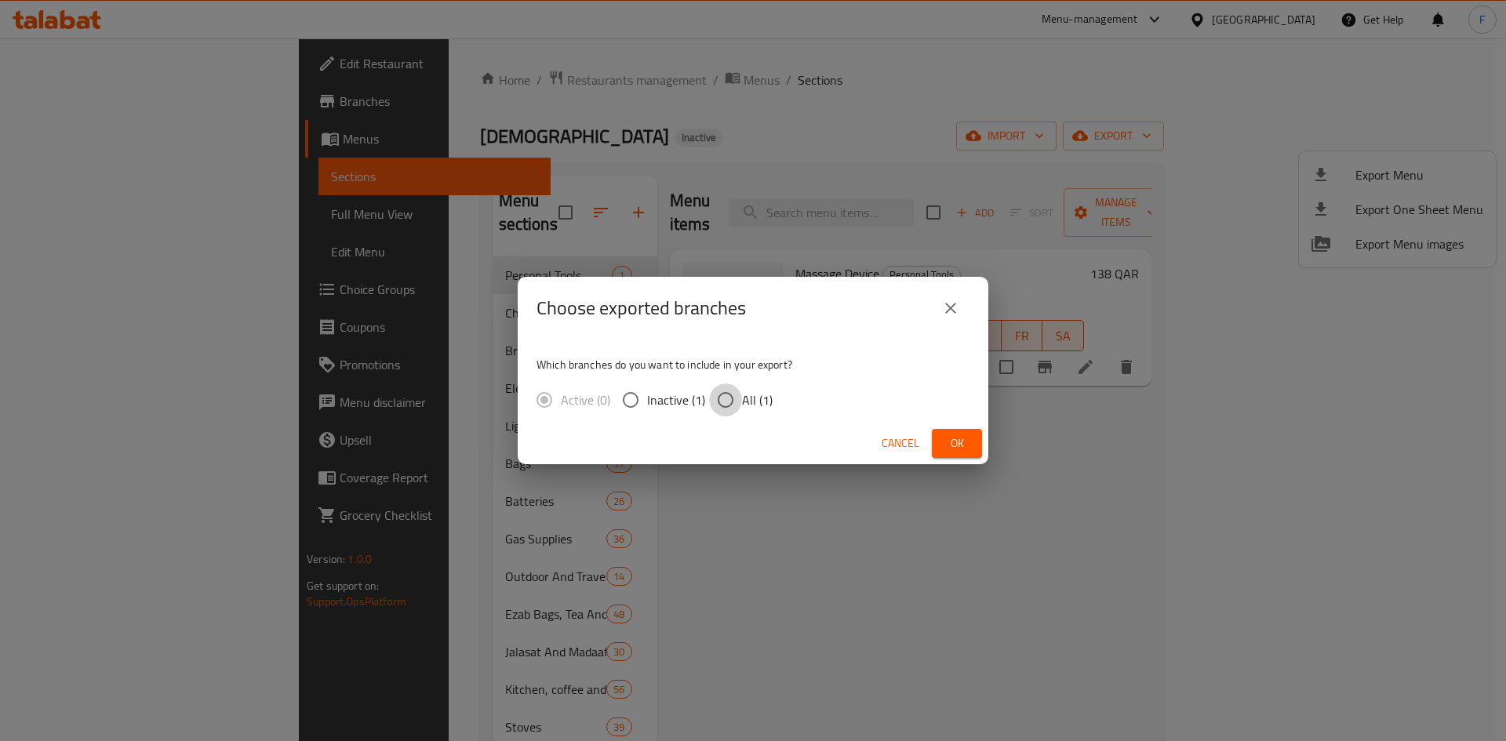
click at [730, 402] on input "All (1)" at bounding box center [725, 400] width 33 height 33
radio input "true"
click at [955, 439] on span "Ok" at bounding box center [956, 444] width 25 height 20
